Goal: Navigation & Orientation: Find specific page/section

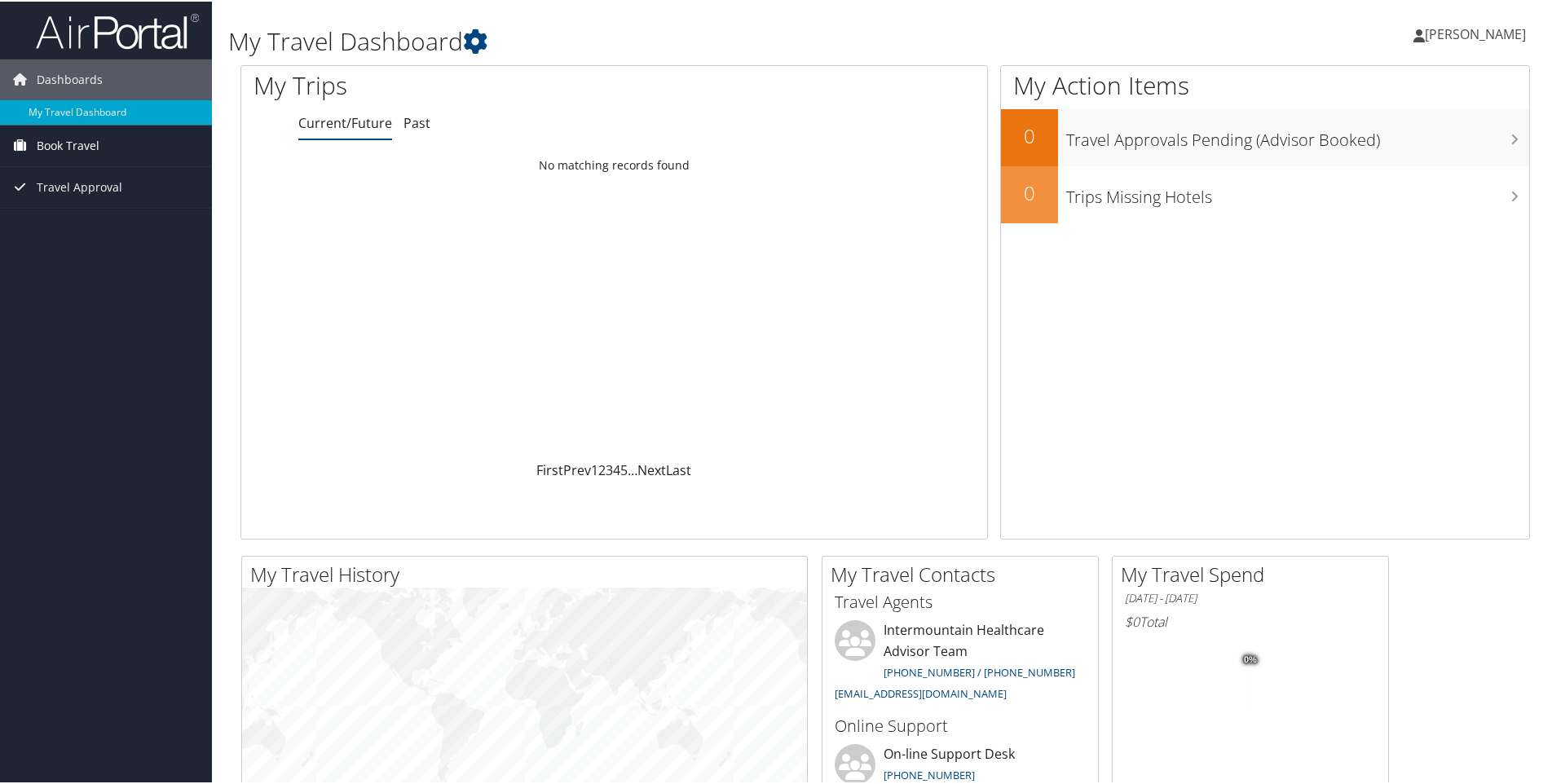
click at [89, 150] on span "Book Travel" at bounding box center [69, 143] width 63 height 41
click at [103, 207] on link "Book/Manage Online Trips" at bounding box center [106, 201] width 212 height 24
click at [359, 125] on link "Current/Future" at bounding box center [346, 122] width 94 height 18
click at [414, 121] on link "Past" at bounding box center [417, 122] width 27 height 18
click at [351, 118] on link "Current/Future" at bounding box center [346, 122] width 94 height 18
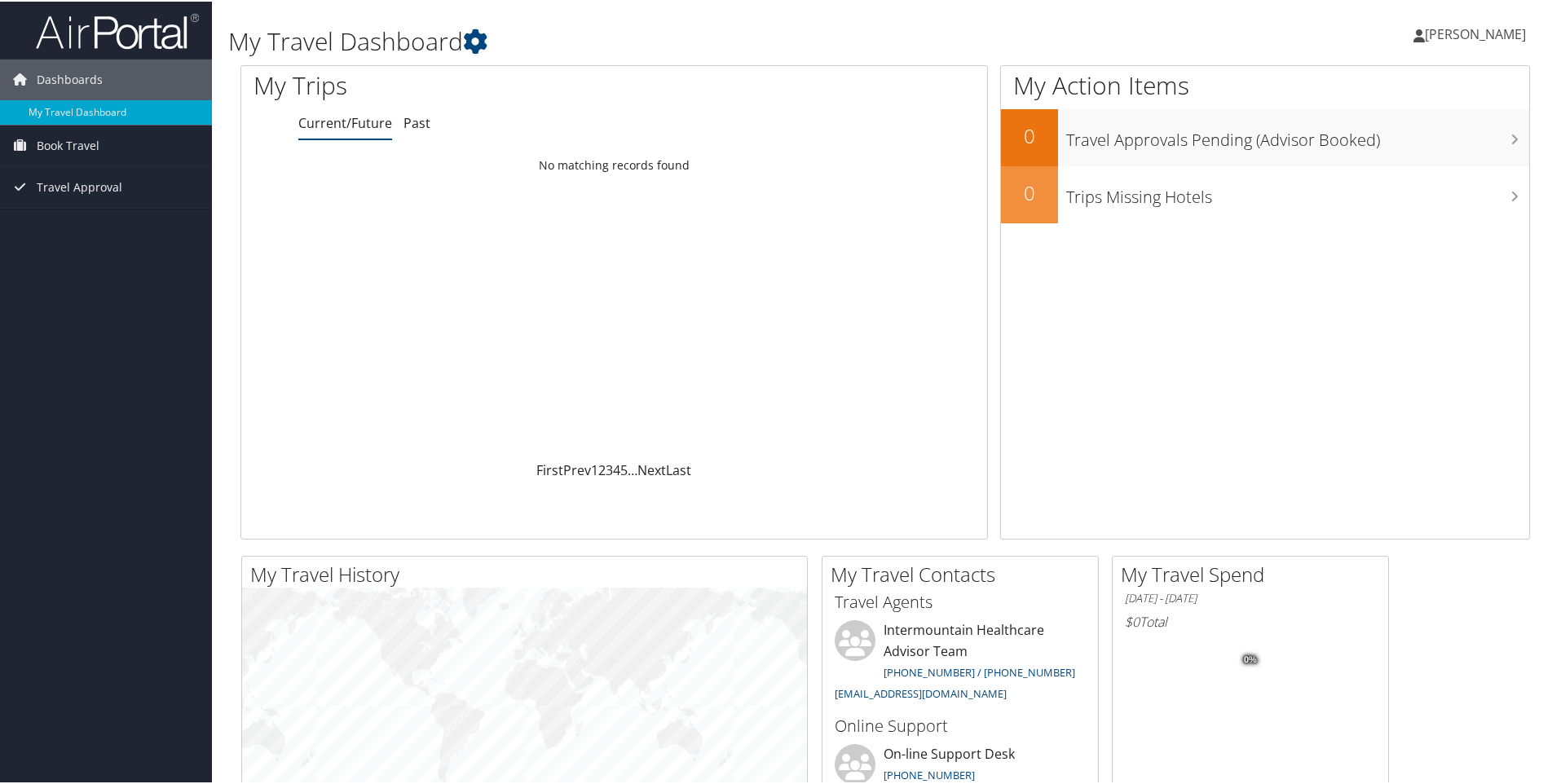
drag, startPoint x: 351, startPoint y: 118, endPoint x: 327, endPoint y: 125, distance: 25.0
click at [327, 125] on link "Current/Future" at bounding box center [346, 122] width 94 height 18
click at [88, 189] on span "Travel Approval" at bounding box center [79, 185] width 86 height 41
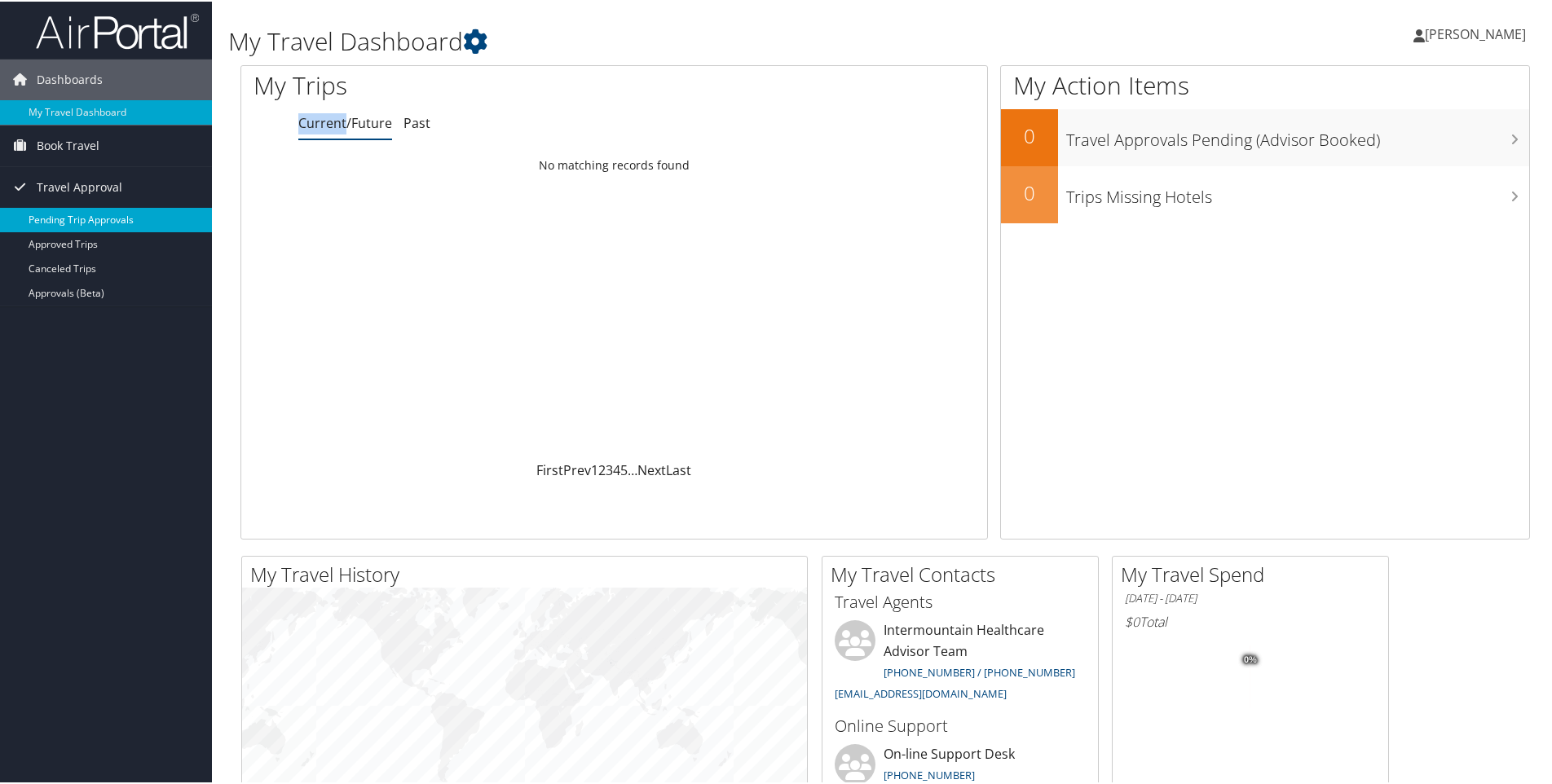
click at [131, 216] on link "Pending Trip Approvals" at bounding box center [106, 218] width 212 height 24
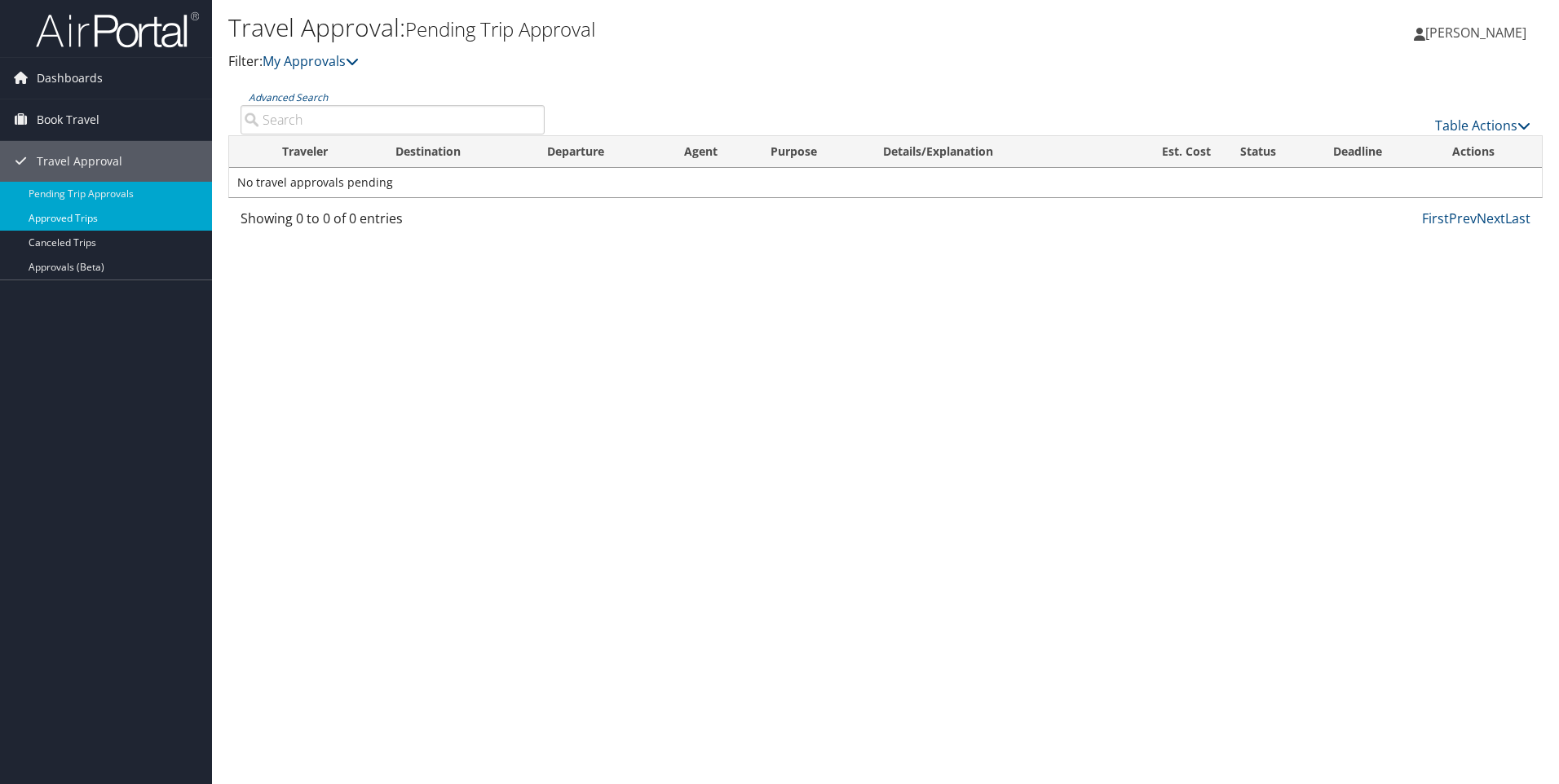
click at [101, 217] on link "Approved Trips" at bounding box center [106, 218] width 212 height 24
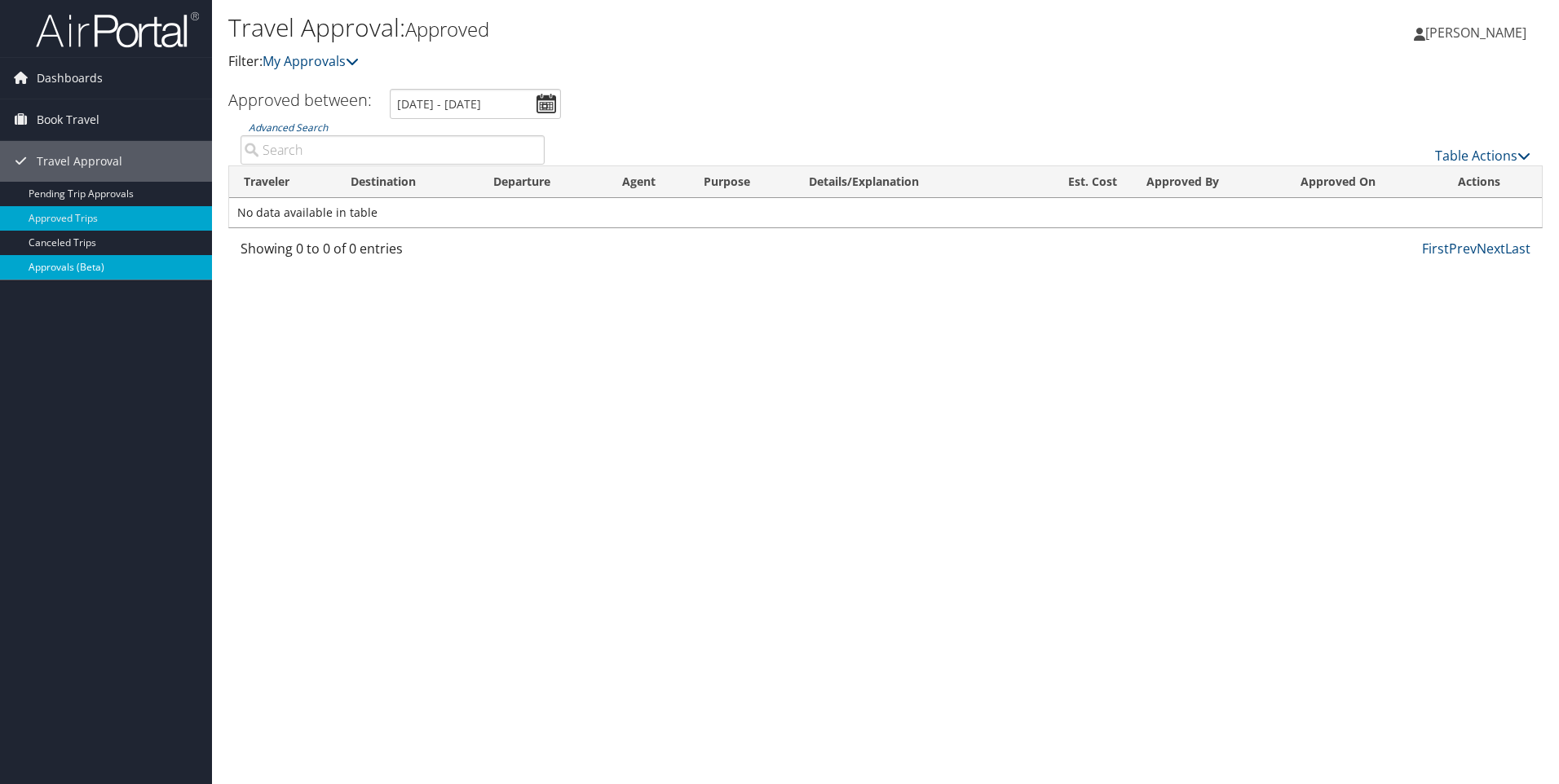
click at [96, 268] on link "Approvals (Beta)" at bounding box center [106, 267] width 212 height 24
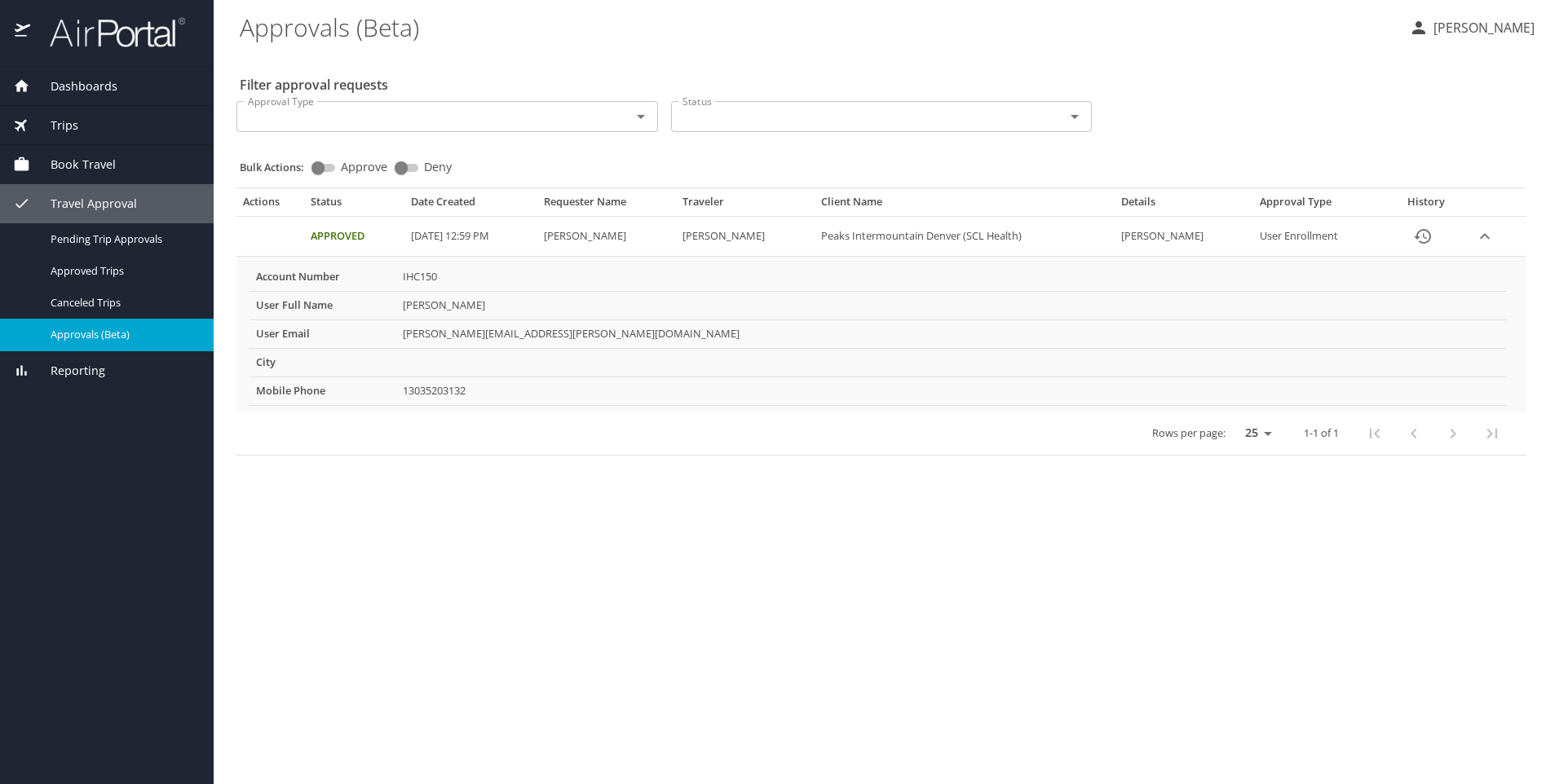
click at [79, 130] on div "Trips" at bounding box center [107, 125] width 188 height 18
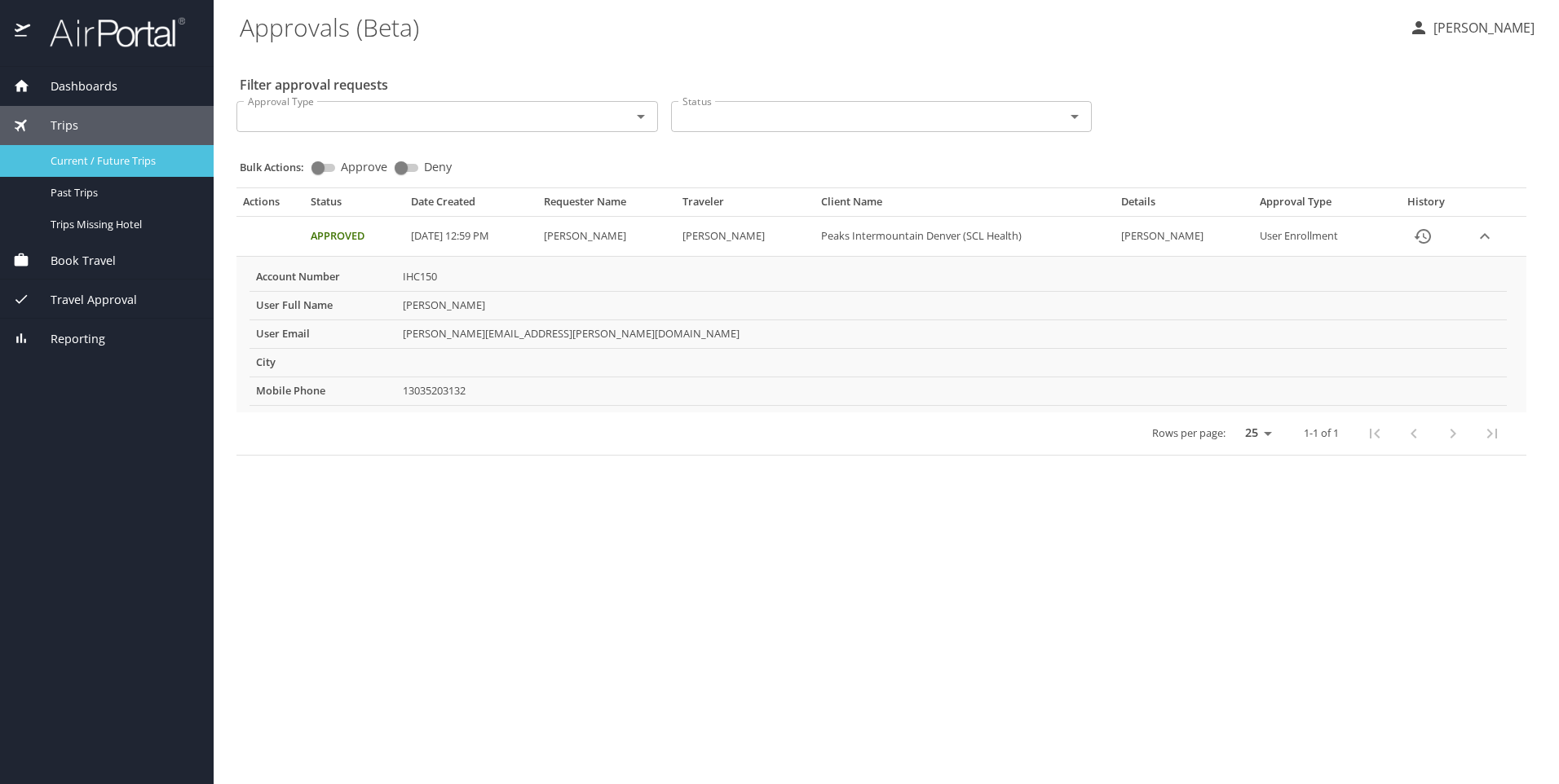
click at [75, 172] on link "Current / Future Trips" at bounding box center [107, 161] width 214 height 32
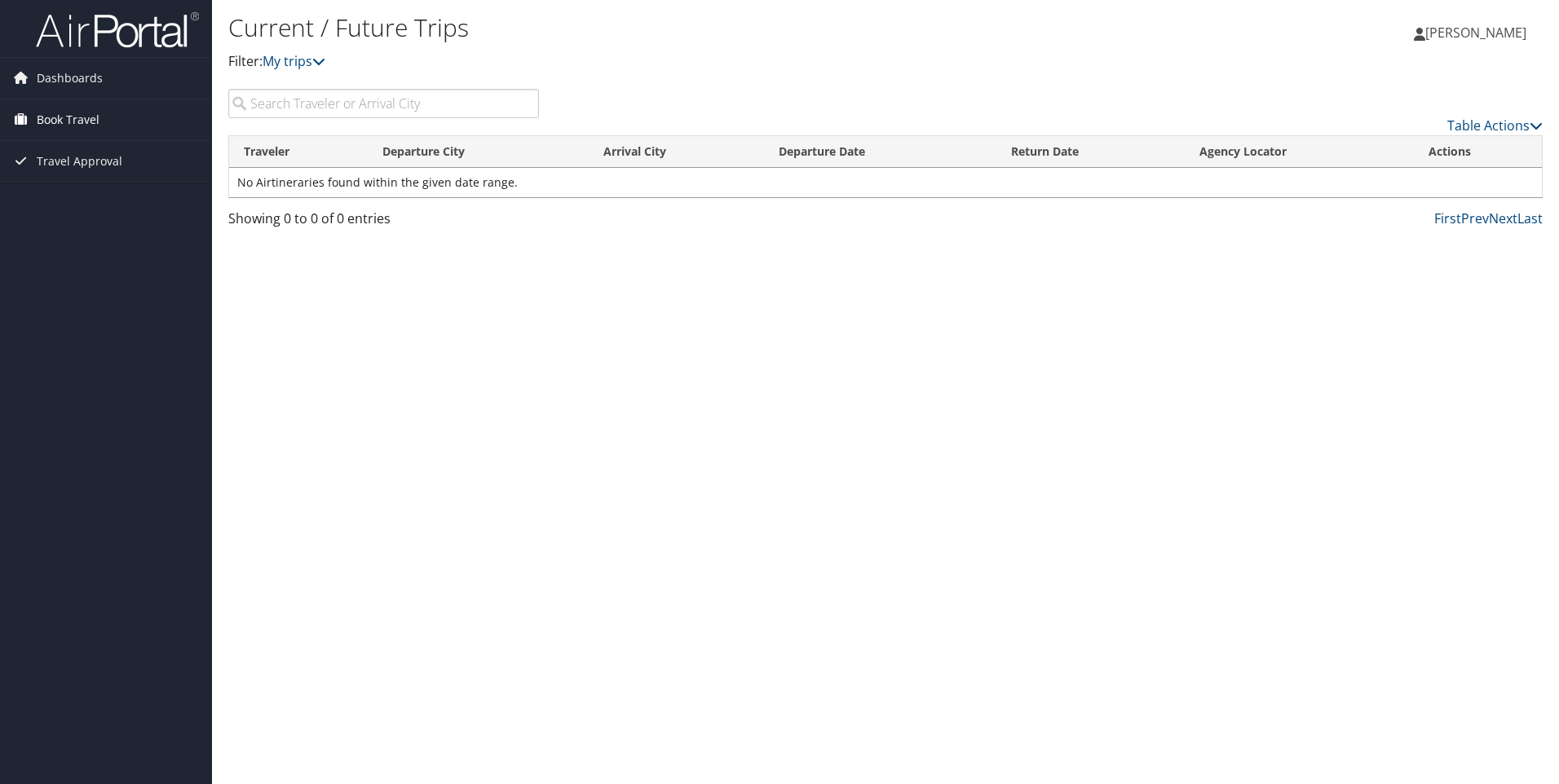
click at [64, 120] on span "Book Travel" at bounding box center [69, 119] width 63 height 41
click at [70, 170] on link "Book/Manage Online Trips" at bounding box center [106, 176] width 212 height 24
